Goal: Information Seeking & Learning: Learn about a topic

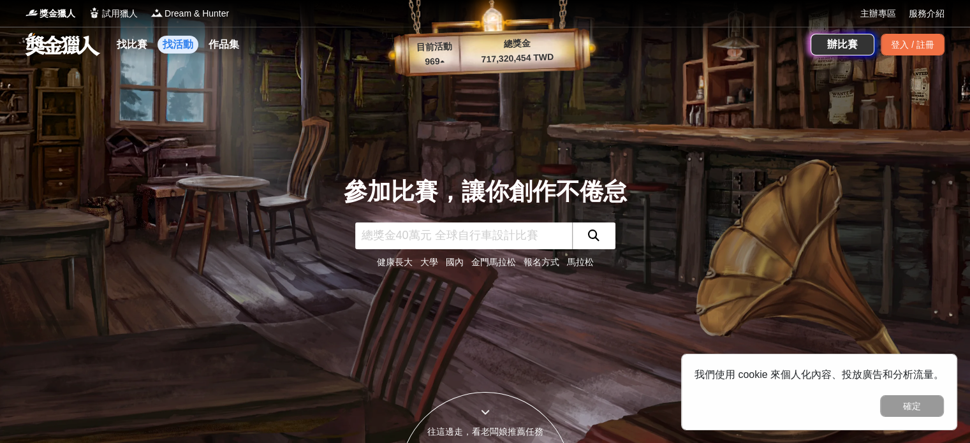
click at [172, 43] on link "找活動" at bounding box center [178, 45] width 41 height 18
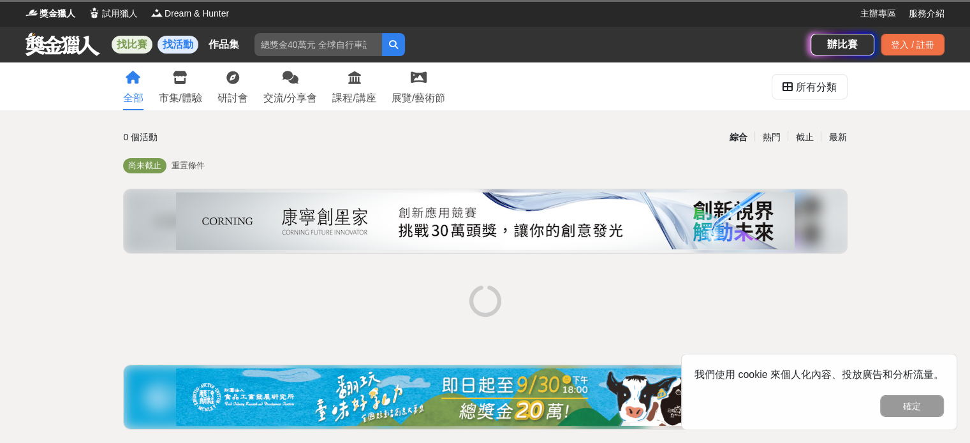
click at [129, 43] on link "找比賽" at bounding box center [132, 45] width 41 height 18
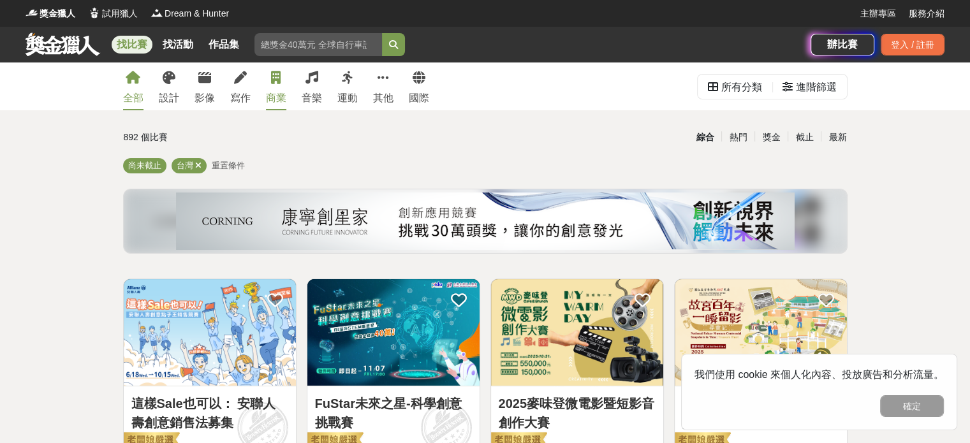
click at [271, 95] on div "商業" at bounding box center [276, 98] width 20 height 15
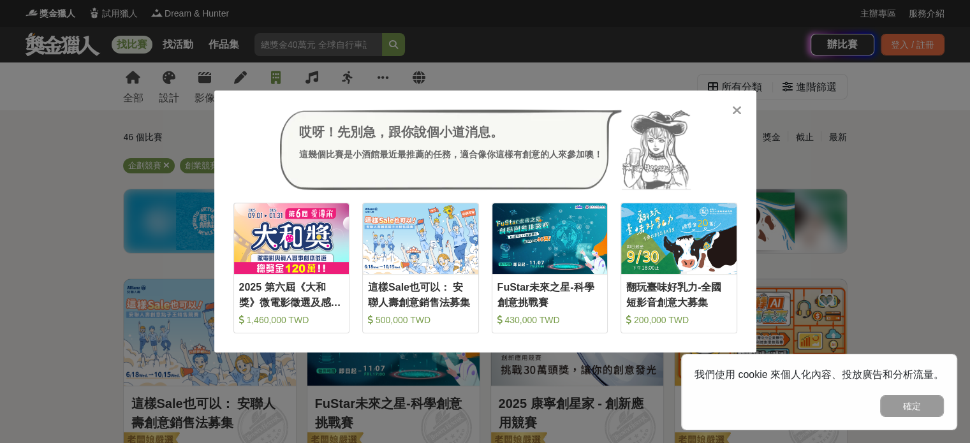
click at [739, 112] on icon at bounding box center [737, 110] width 10 height 13
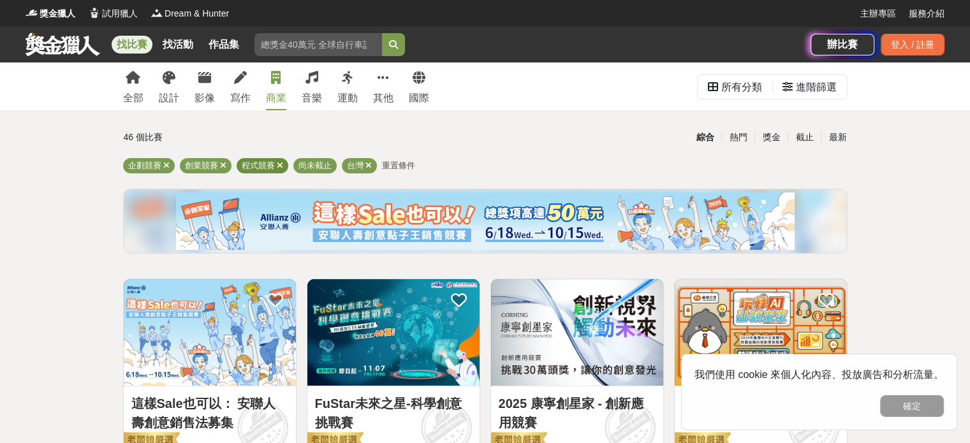
click at [277, 165] on icon at bounding box center [280, 165] width 6 height 8
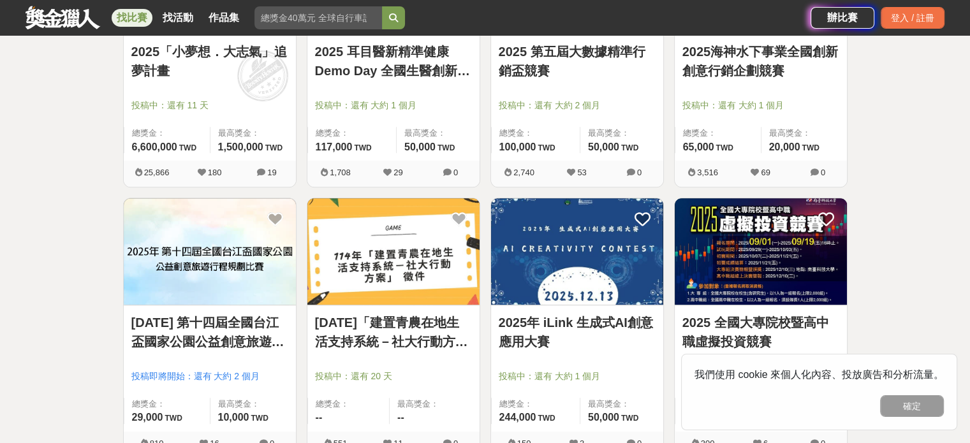
scroll to position [707, 0]
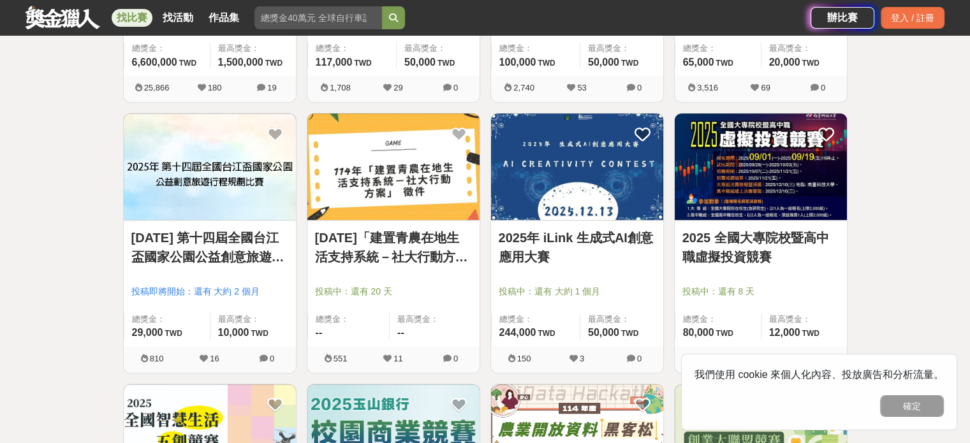
click at [561, 178] on img at bounding box center [577, 167] width 172 height 106
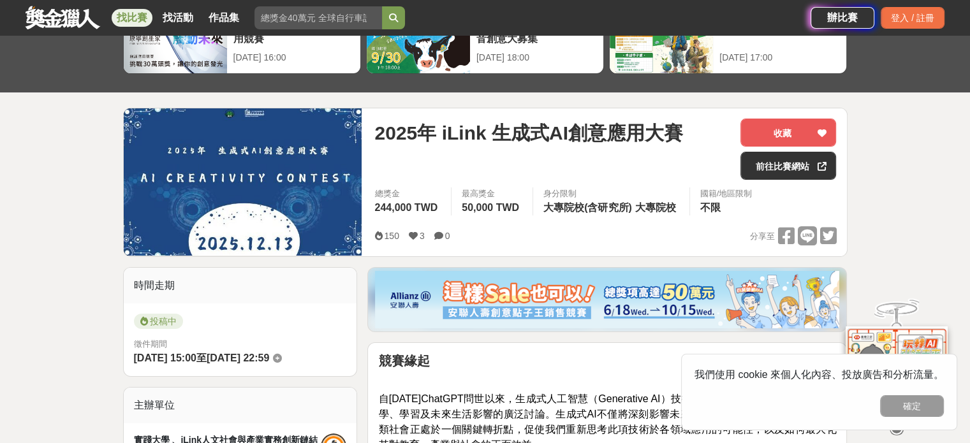
scroll to position [286, 0]
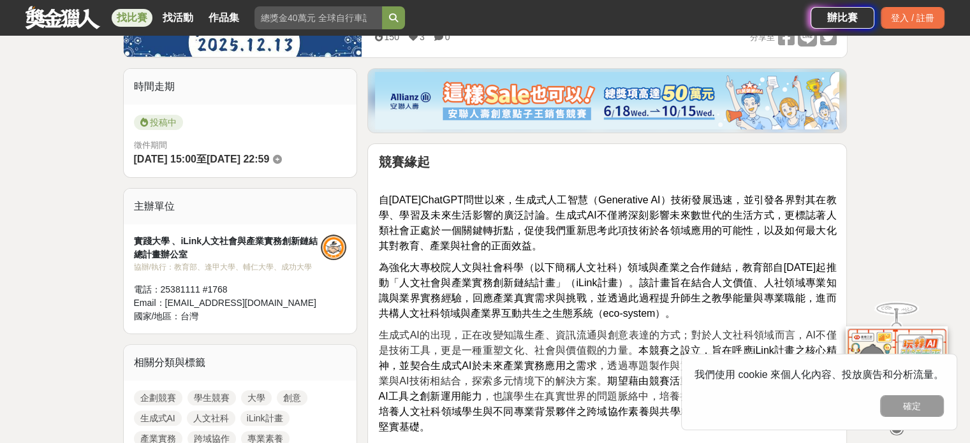
click at [731, 268] on span "為強化大專校院人文與社會科學（以下簡稱人文社科）領域與產業之合作鏈結，教育部自[DATE]起推動「人文社會與產業實務創新鏈結計畫」（iLink計畫）。該計畫旨…" at bounding box center [607, 290] width 458 height 57
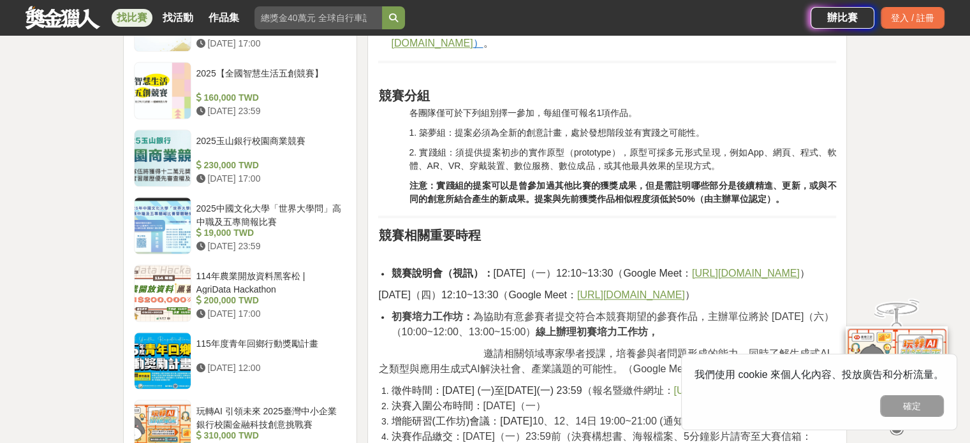
scroll to position [1215, 0]
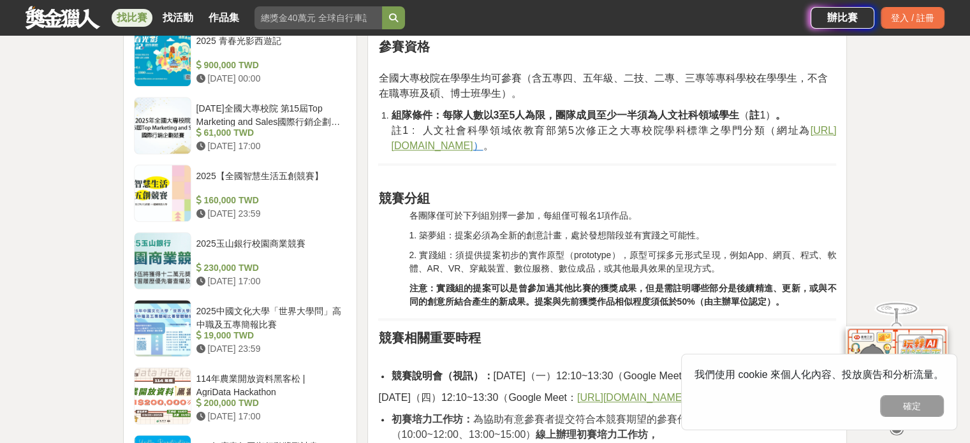
click at [432, 147] on u "[URL][DOMAIN_NAME]" at bounding box center [613, 138] width 445 height 26
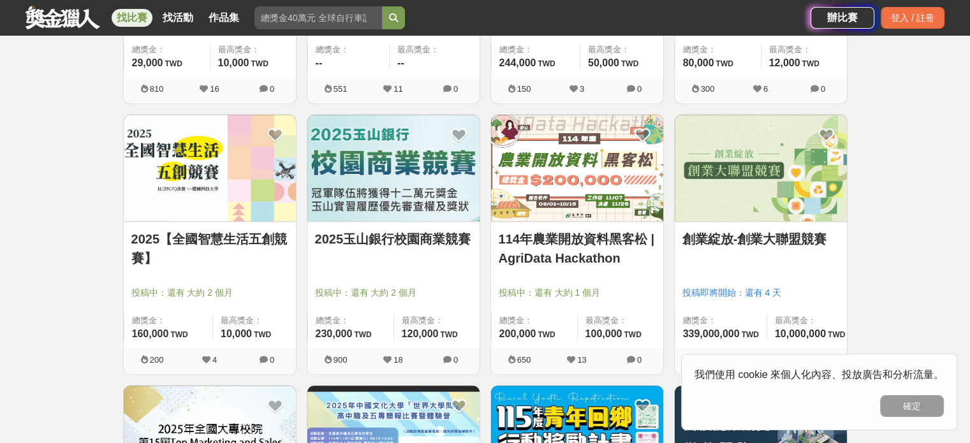
scroll to position [1010, 0]
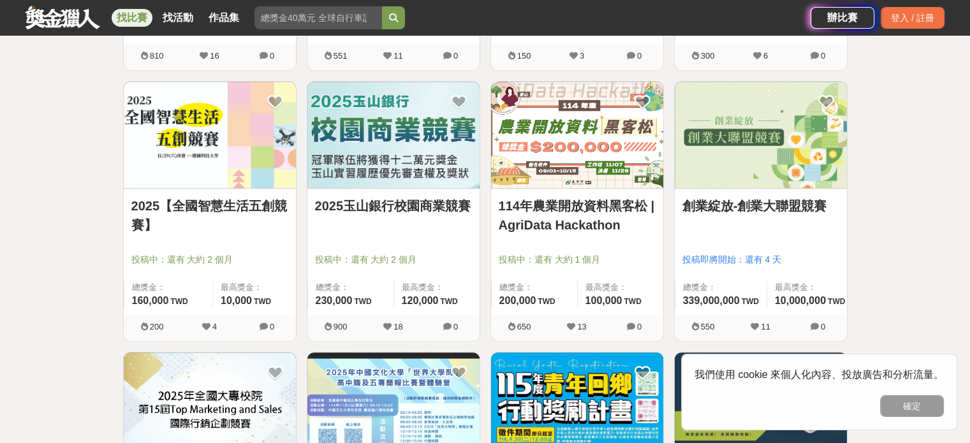
click at [219, 112] on img at bounding box center [210, 135] width 172 height 106
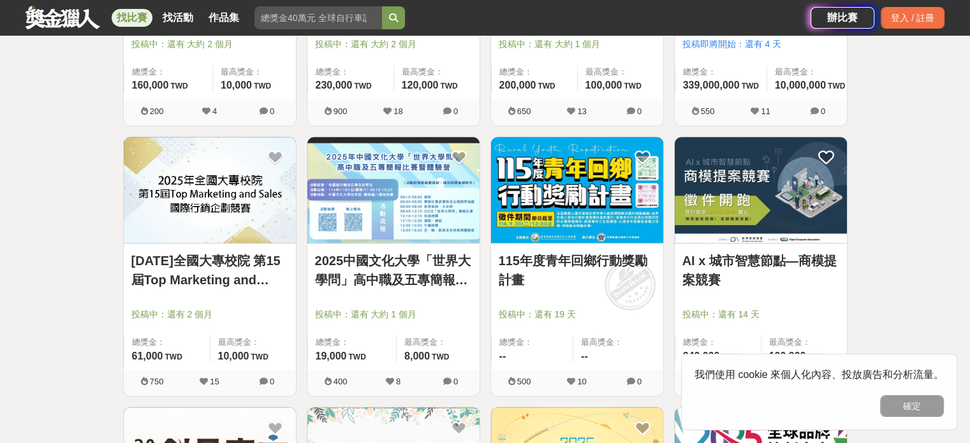
scroll to position [1228, 0]
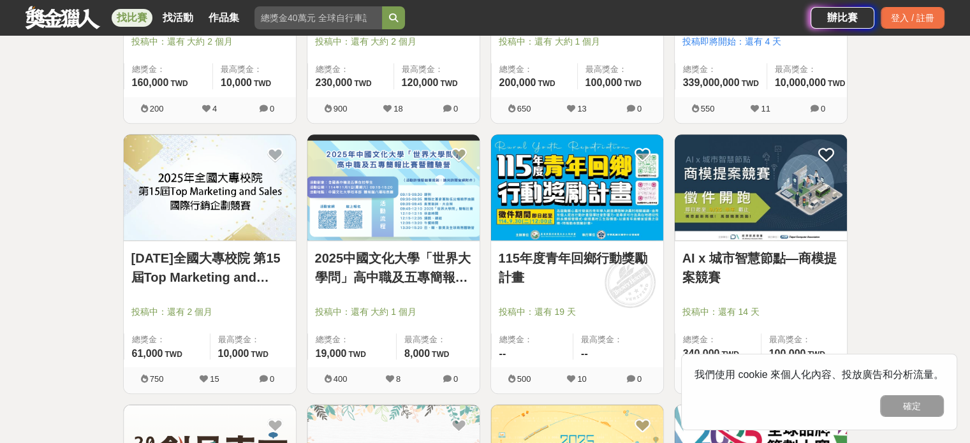
click at [214, 170] on img at bounding box center [210, 188] width 172 height 106
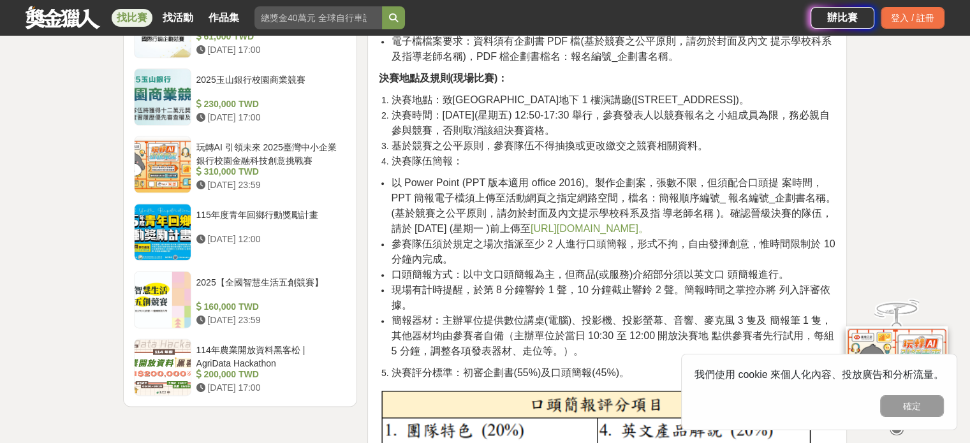
scroll to position [1495, 0]
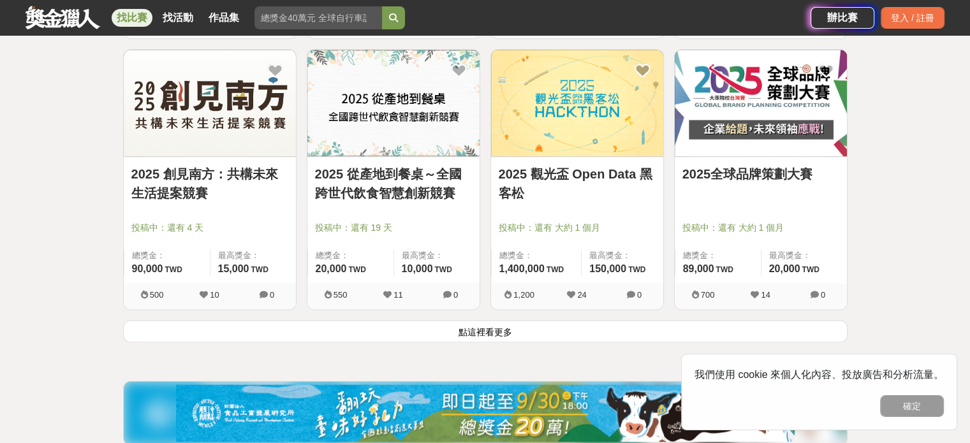
scroll to position [1581, 0]
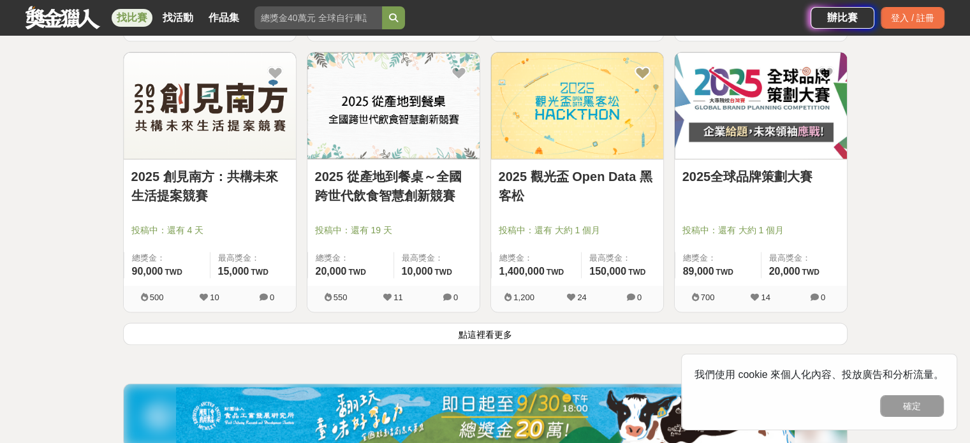
click at [778, 167] on link "2025全球品牌策劃大賽" at bounding box center [760, 176] width 157 height 19
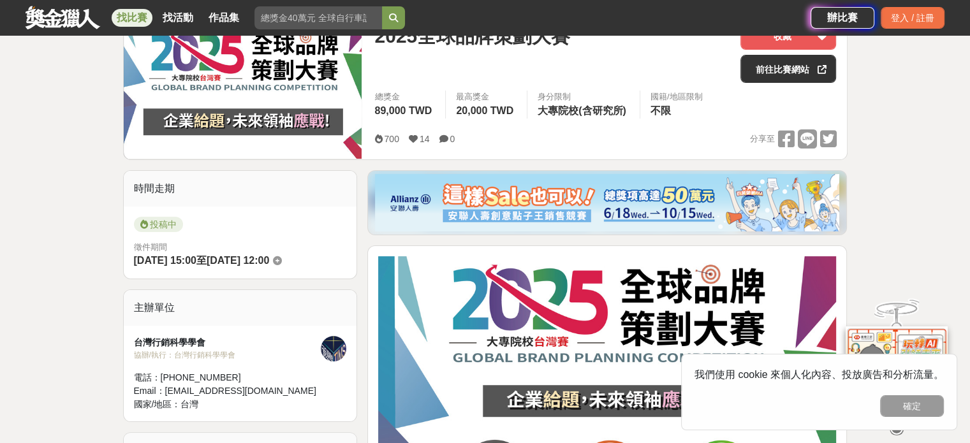
scroll to position [176, 0]
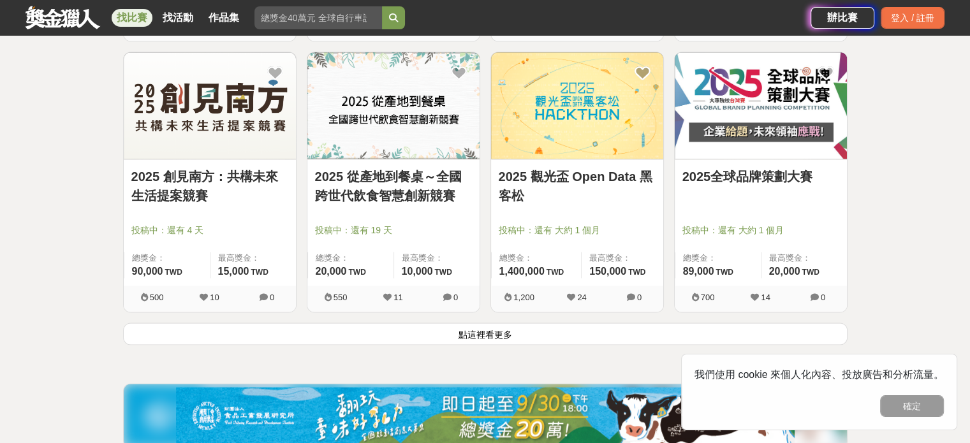
scroll to position [1749, 0]
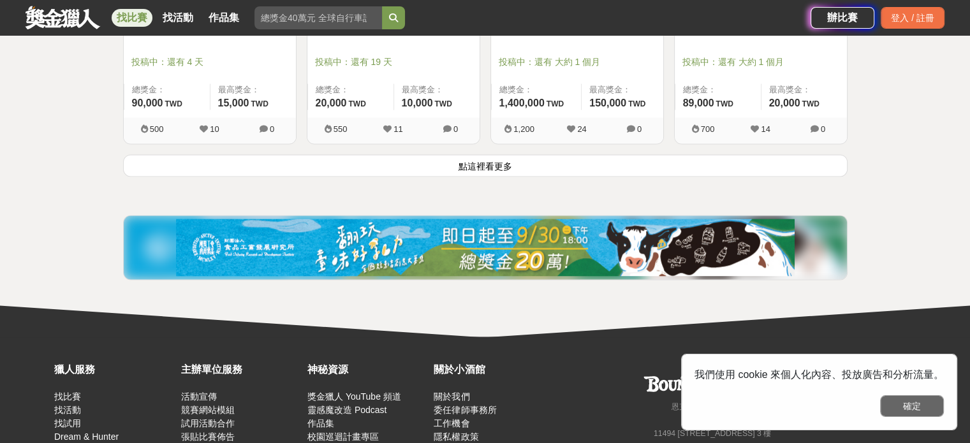
click at [921, 410] on button "確定" at bounding box center [912, 406] width 64 height 22
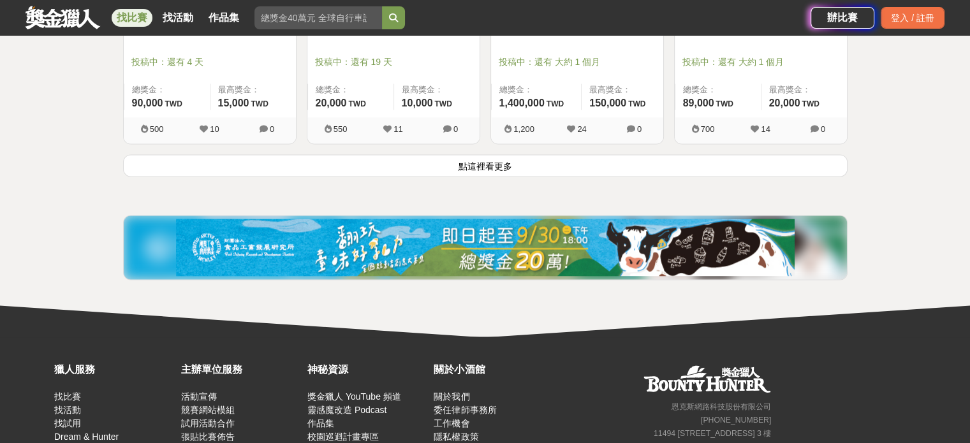
click at [492, 161] on button "點這裡看更多" at bounding box center [485, 165] width 724 height 22
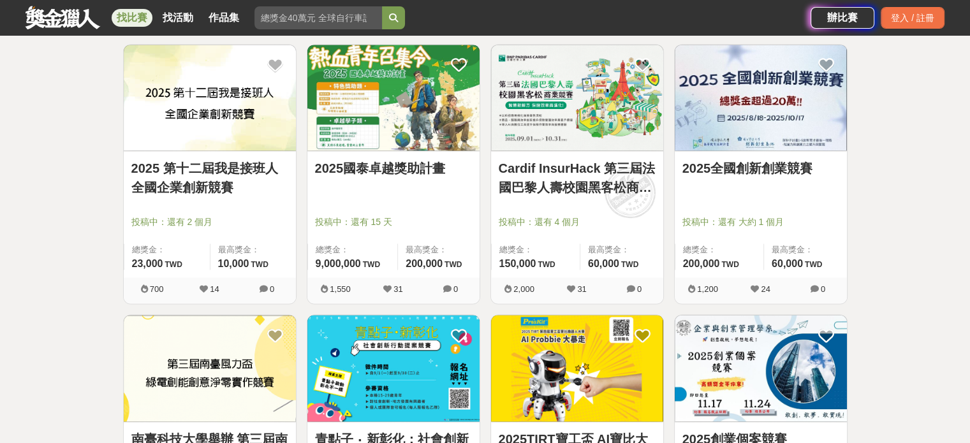
scroll to position [1803, 0]
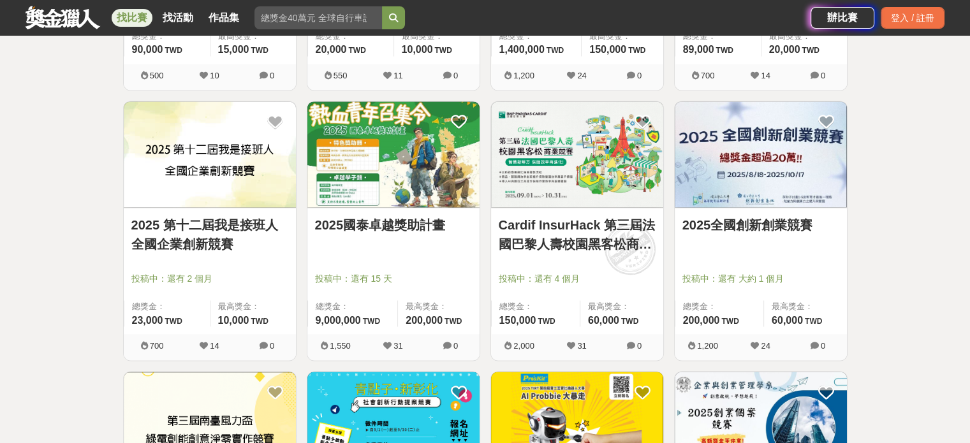
click at [775, 149] on img at bounding box center [761, 154] width 172 height 106
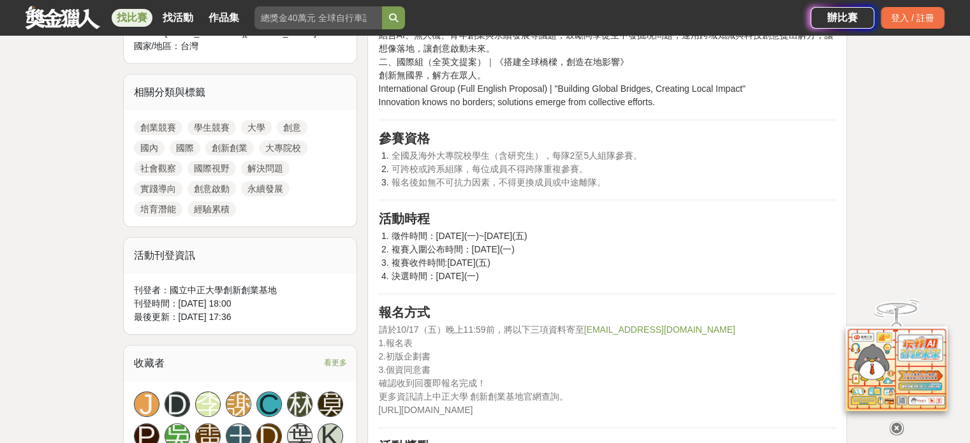
scroll to position [573, 0]
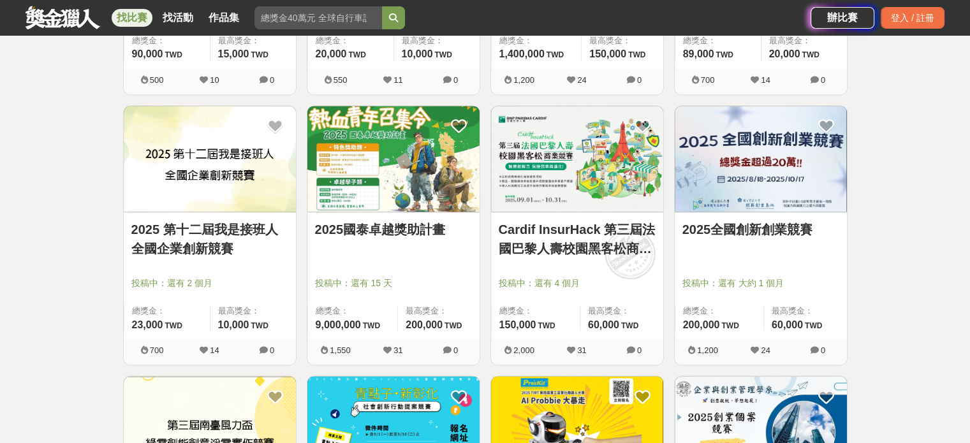
scroll to position [1803, 0]
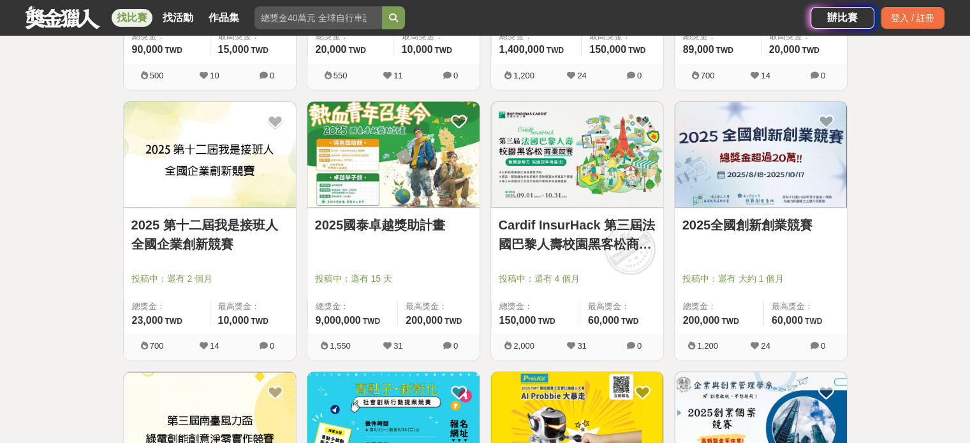
click at [209, 160] on img at bounding box center [210, 154] width 172 height 106
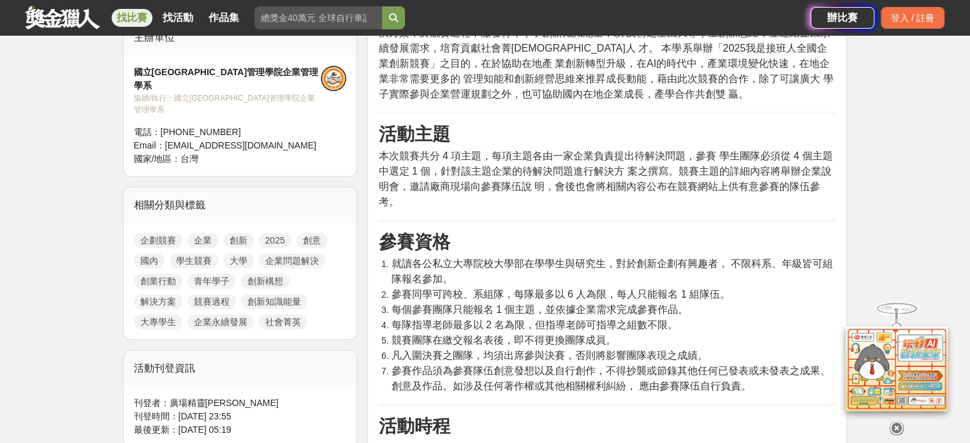
scroll to position [534, 0]
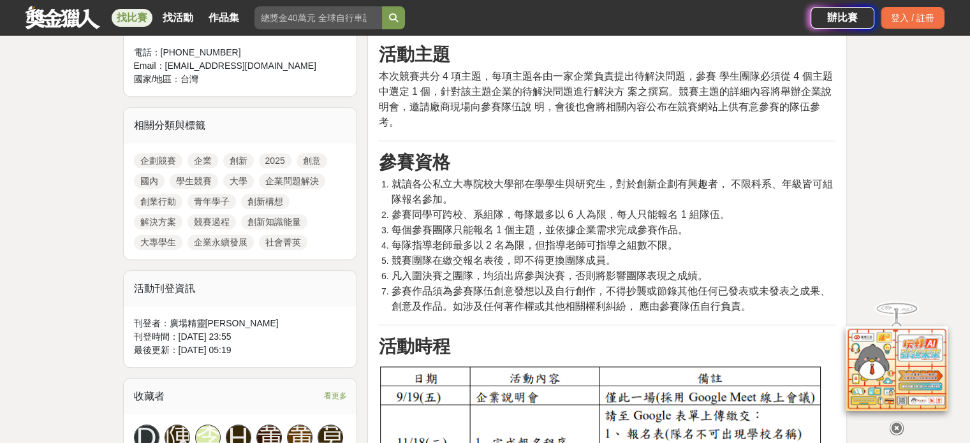
drag, startPoint x: 969, startPoint y: 143, endPoint x: 969, endPoint y: 163, distance: 19.8
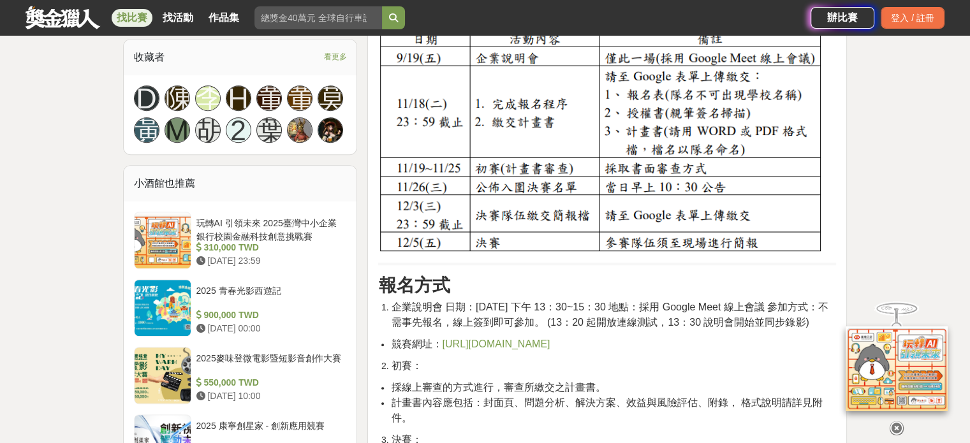
scroll to position [939, 0]
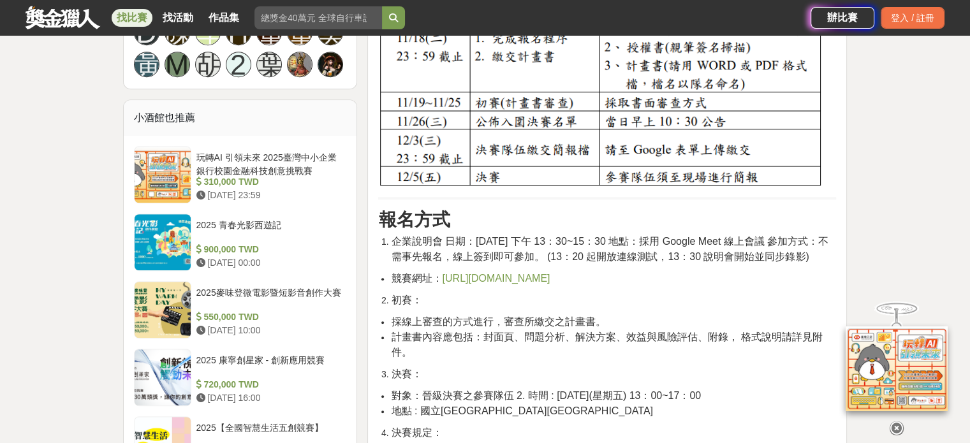
click at [498, 284] on span "[URL][DOMAIN_NAME]" at bounding box center [496, 278] width 108 height 11
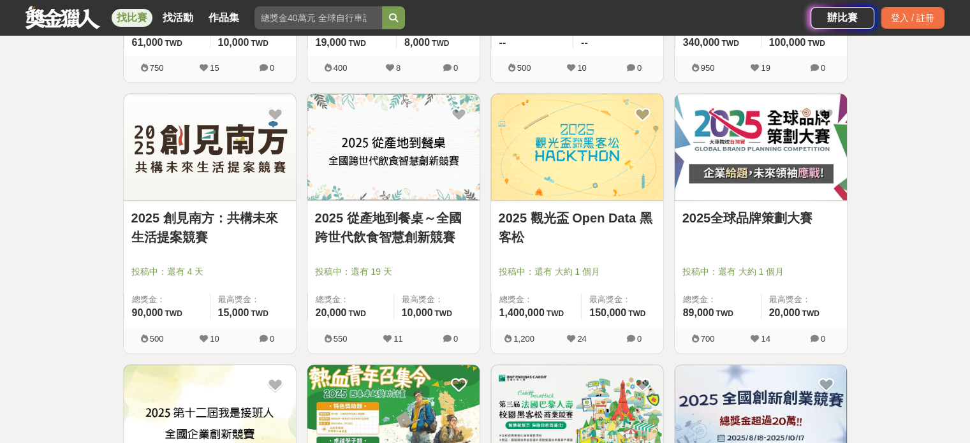
scroll to position [1526, 0]
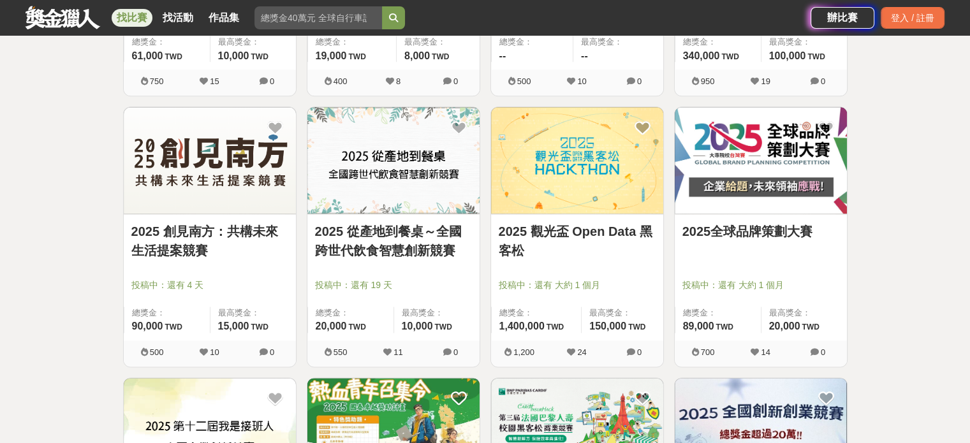
click at [792, 159] on img at bounding box center [761, 160] width 172 height 106
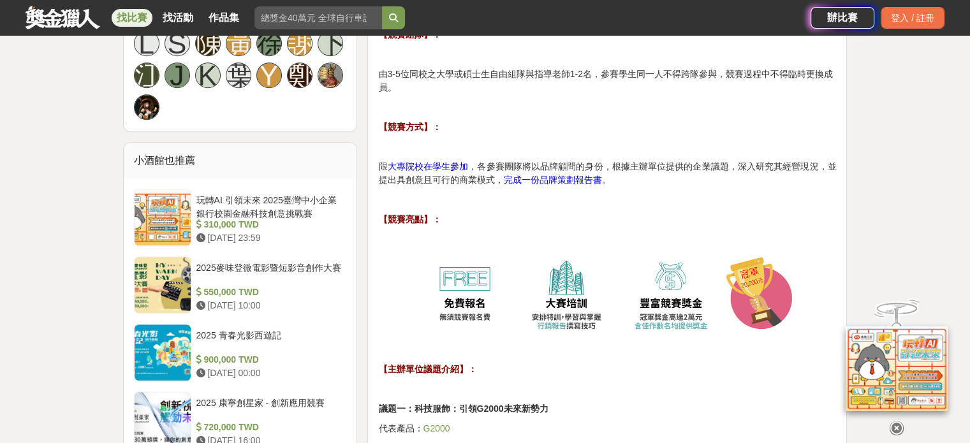
scroll to position [1210, 0]
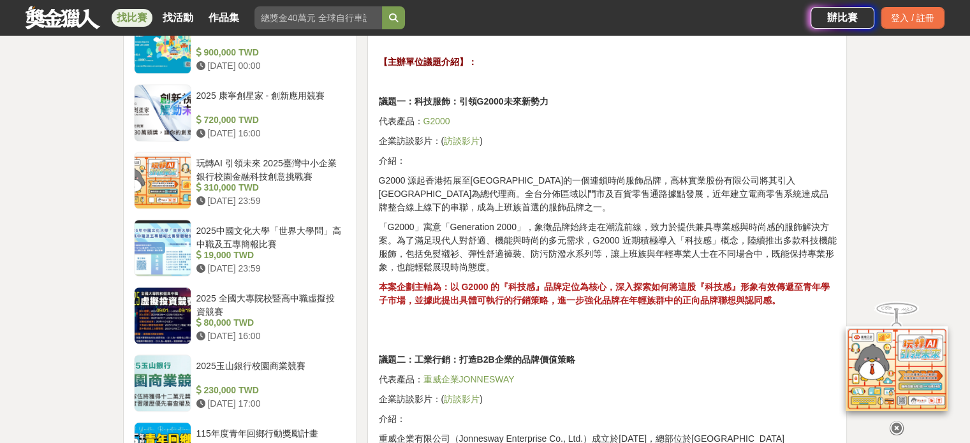
click at [895, 421] on icon at bounding box center [897, 428] width 14 height 14
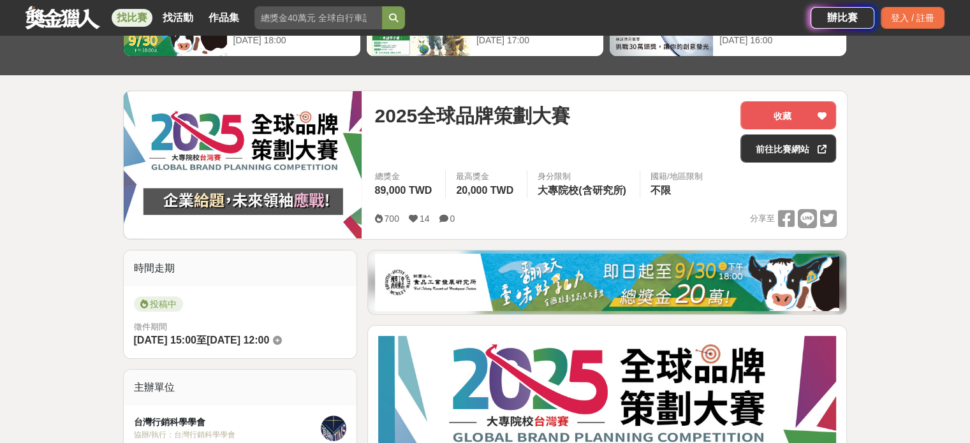
scroll to position [119, 0]
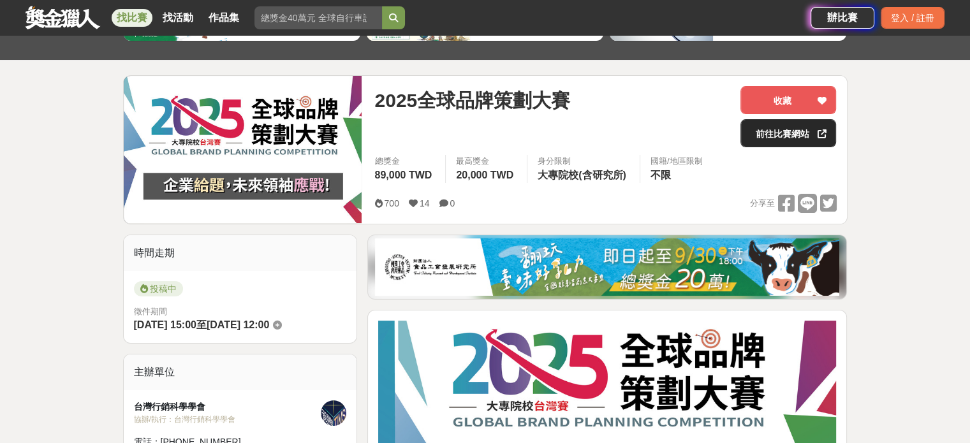
click at [801, 139] on link "前往比賽網站" at bounding box center [788, 133] width 96 height 28
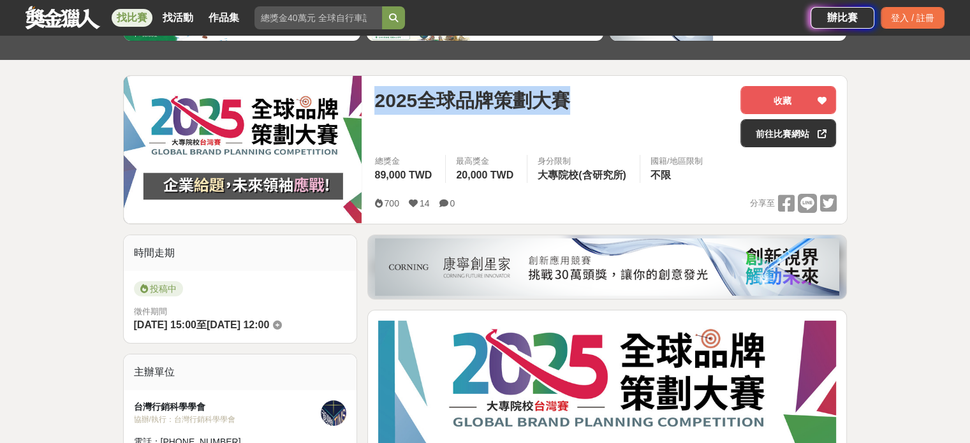
drag, startPoint x: 374, startPoint y: 97, endPoint x: 584, endPoint y: 111, distance: 210.9
click at [584, 111] on div "2025全球品牌策劃大賽 收藏 前往比賽網站 總獎金 89,000 TWD 最高獎金 20,000 TWD 身分限制 大專院校(含研究所) 國籍/地區限制 不…" at bounding box center [605, 150] width 482 height 148
copy span "2025全球品牌策劃大賽"
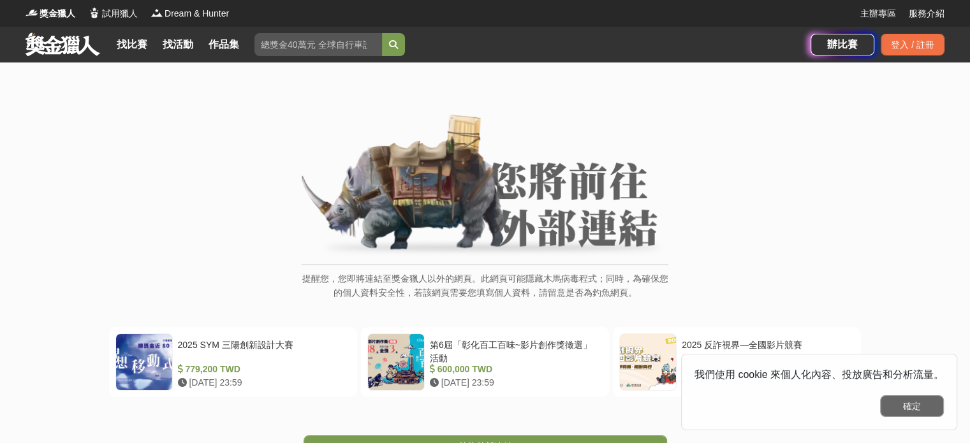
click at [893, 403] on button "確定" at bounding box center [912, 406] width 64 height 22
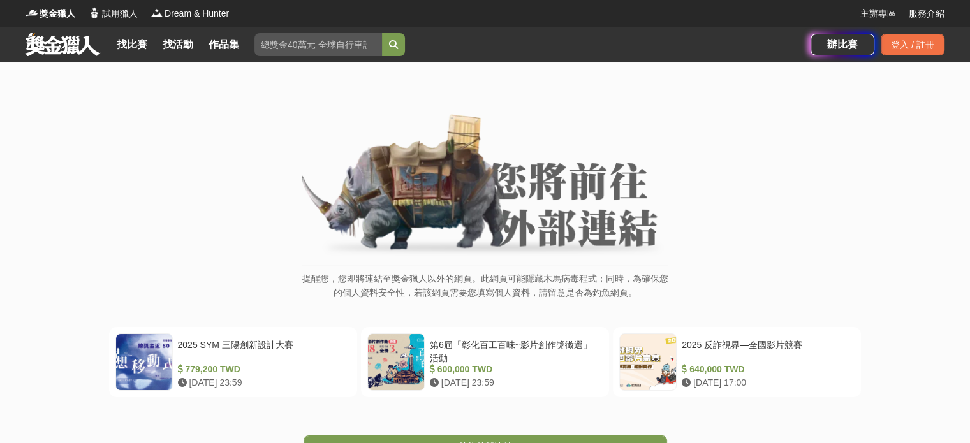
scroll to position [126, 0]
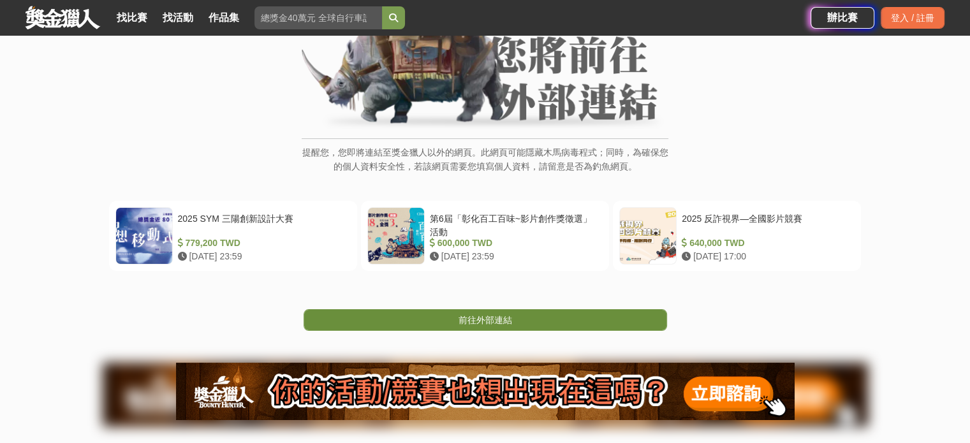
click at [436, 321] on link "前往外部連結" at bounding box center [485, 320] width 363 height 22
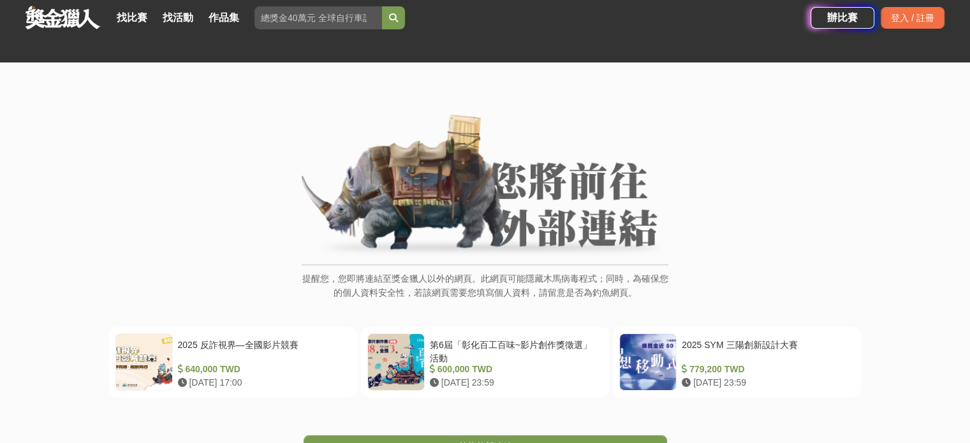
scroll to position [169, 0]
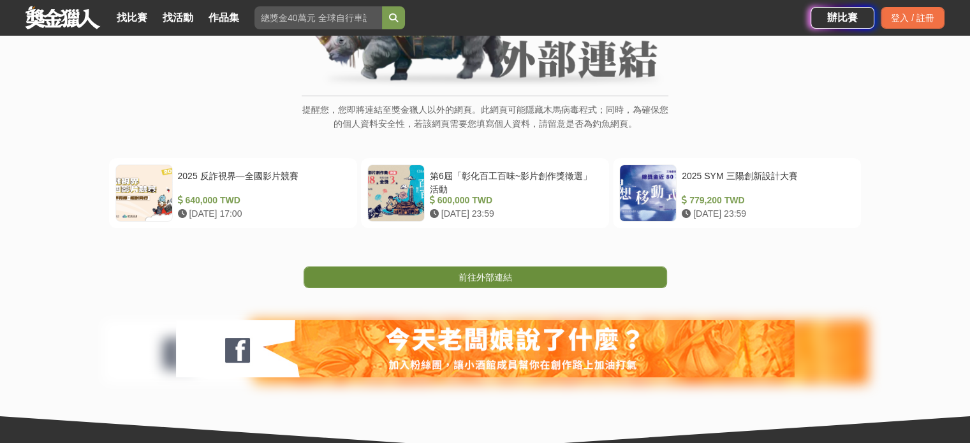
click at [507, 274] on span "前往外部連結" at bounding box center [485, 277] width 54 height 10
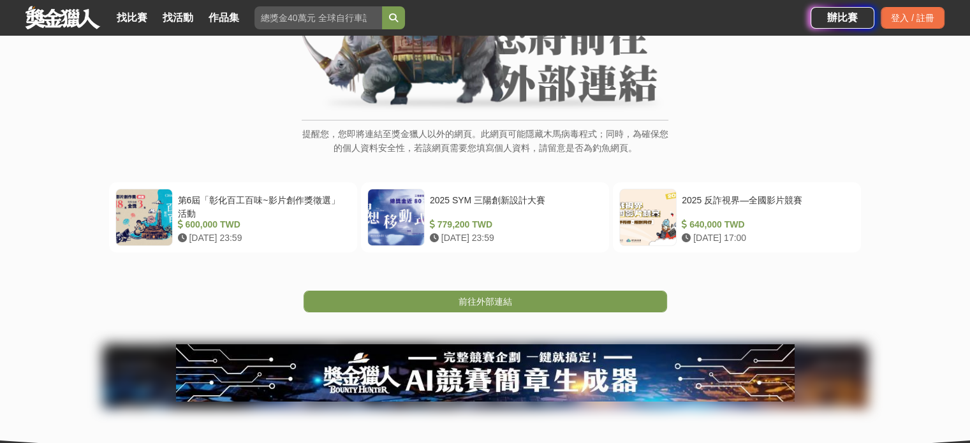
scroll to position [170, 0]
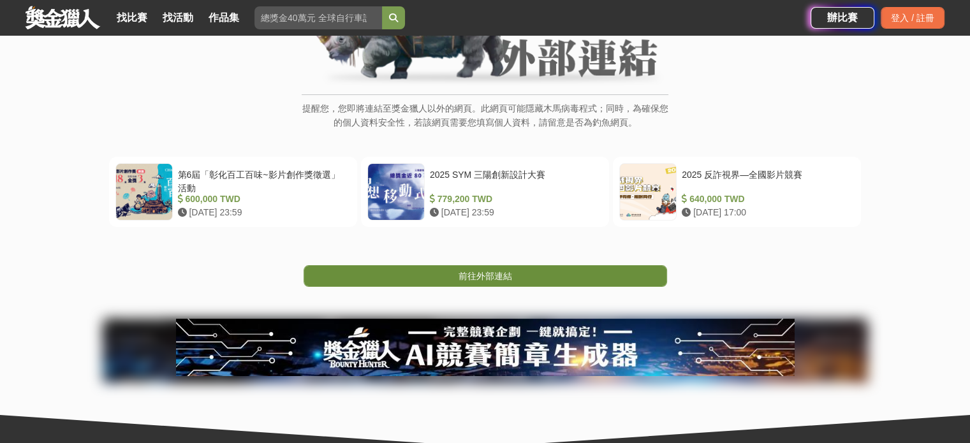
click at [486, 271] on span "前往外部連結" at bounding box center [485, 276] width 54 height 10
